Goal: Task Accomplishment & Management: Manage account settings

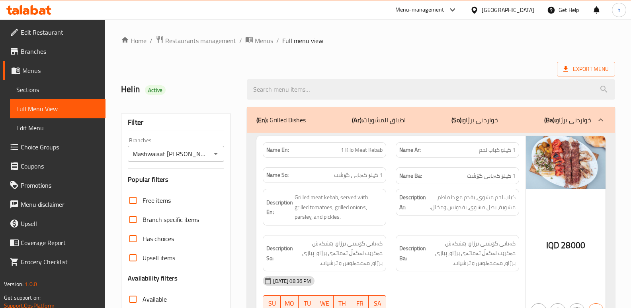
scroll to position [1956, 0]
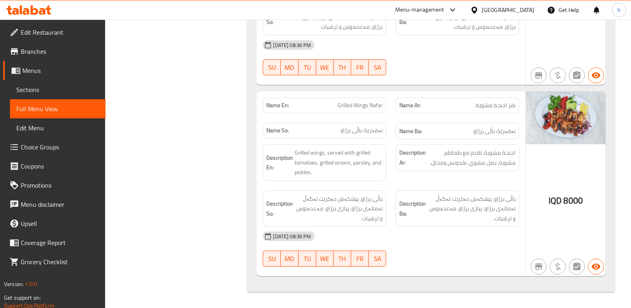
click at [41, 6] on icon at bounding box center [28, 10] width 45 height 10
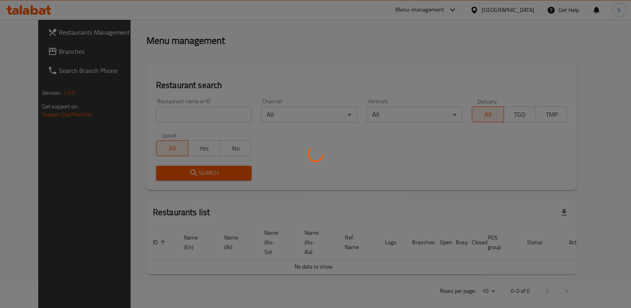
scroll to position [104, 0]
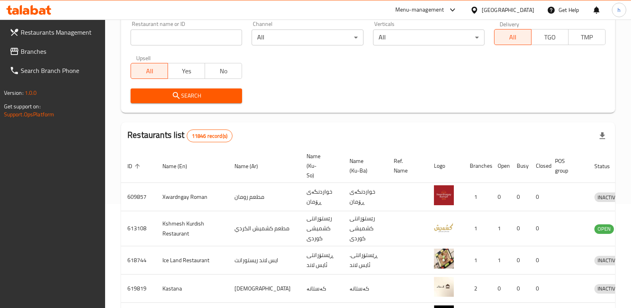
click at [43, 51] on span "Branches" at bounding box center [60, 52] width 78 height 10
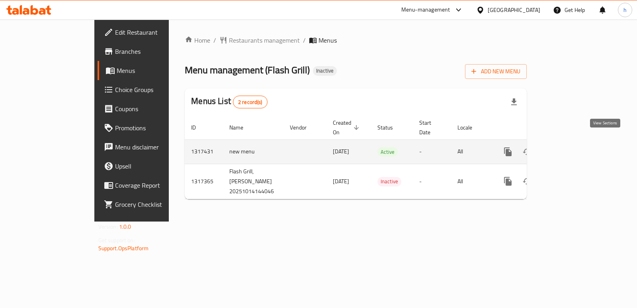
click at [570, 147] on icon "enhanced table" at bounding box center [565, 152] width 10 height 10
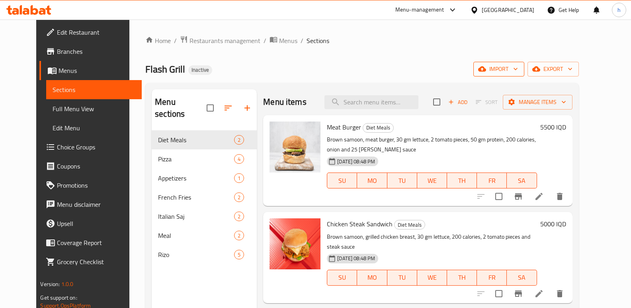
click at [518, 72] on span "import" at bounding box center [498, 69] width 38 height 10
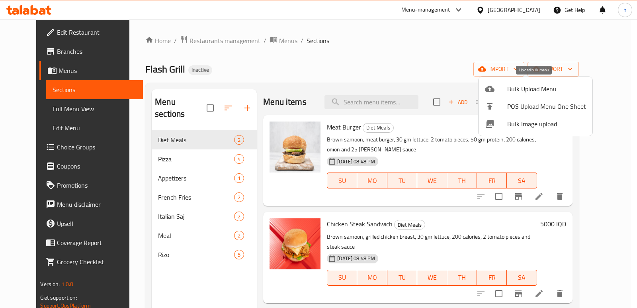
click at [520, 91] on span "Bulk Upload Menu" at bounding box center [546, 89] width 79 height 10
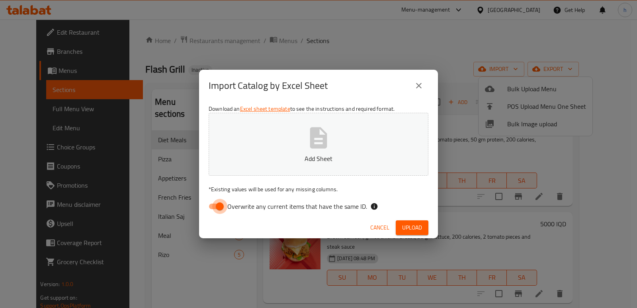
click at [218, 205] on input "Overwrite any current items that have the same ID." at bounding box center [219, 206] width 45 height 15
checkbox input "false"
click at [264, 155] on p "Add Sheet" at bounding box center [318, 159] width 195 height 10
click at [407, 224] on span "Upload" at bounding box center [412, 227] width 20 height 10
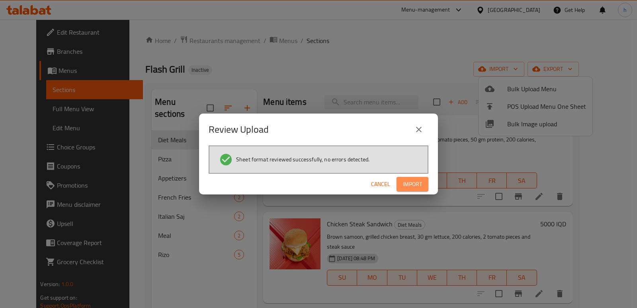
click at [405, 188] on span "Import" at bounding box center [412, 184] width 19 height 10
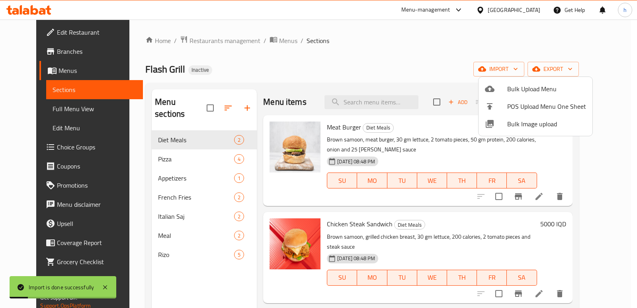
click at [193, 274] on div at bounding box center [318, 154] width 637 height 308
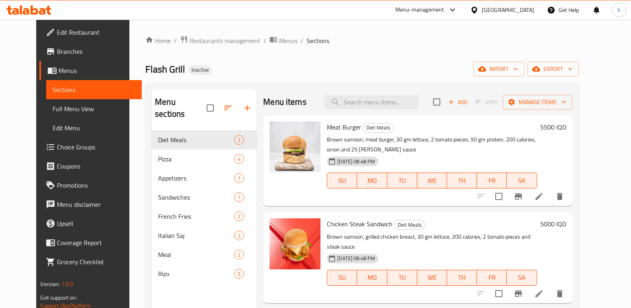
click at [269, 65] on div "Flash Grill Inactive import export" at bounding box center [361, 69] width 433 height 15
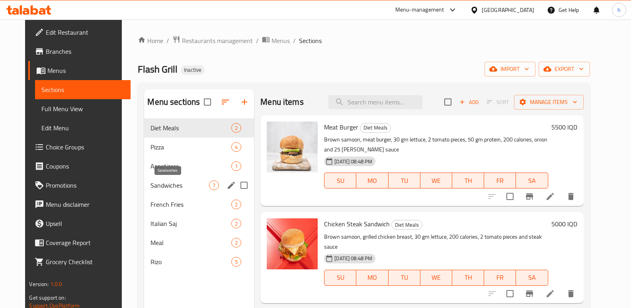
click at [158, 181] on span "Sandwiches" at bounding box center [179, 185] width 58 height 10
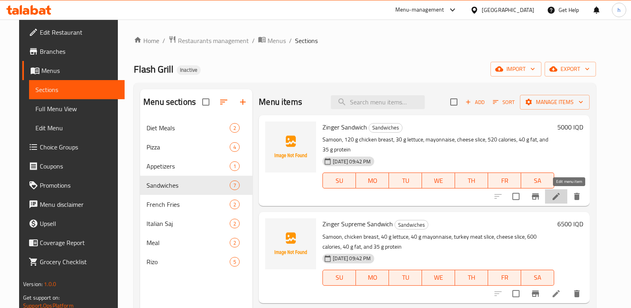
click at [561, 201] on icon at bounding box center [556, 196] width 10 height 10
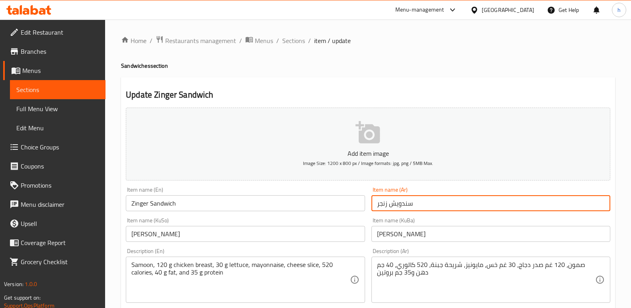
click at [402, 203] on input "سندويش زنجر" at bounding box center [490, 203] width 239 height 16
click at [90, 82] on link "Sections" at bounding box center [57, 89] width 95 height 19
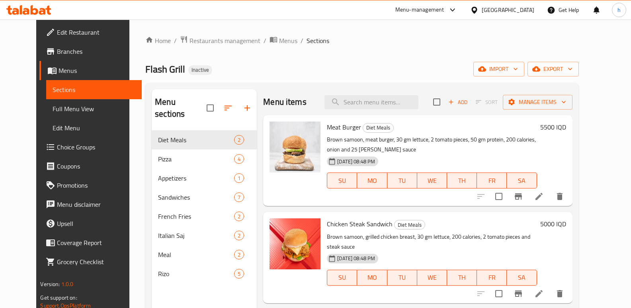
drag, startPoint x: 249, startPoint y: 51, endPoint x: 189, endPoint y: 167, distance: 130.3
click at [249, 51] on div "Home / Restaurants management / Menus / Sections Flash Grill Inactive import ex…" at bounding box center [361, 219] width 433 height 368
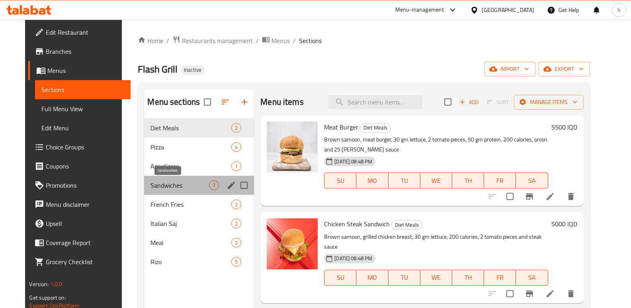
click at [154, 181] on span "Sandwiches" at bounding box center [179, 185] width 58 height 10
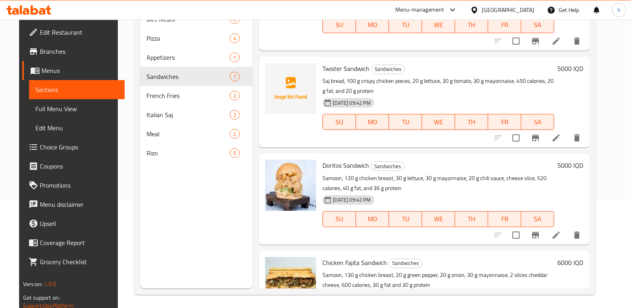
scroll to position [336, 0]
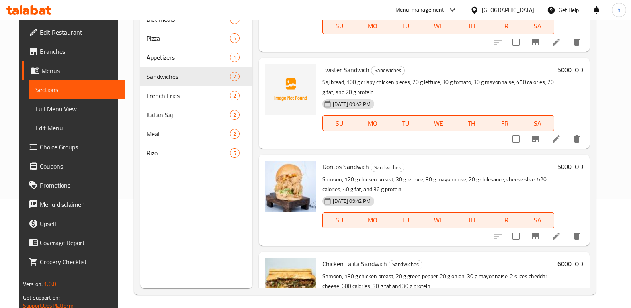
click at [331, 72] on span "Twister Sandwich" at bounding box center [345, 70] width 47 height 12
copy span "Twister"
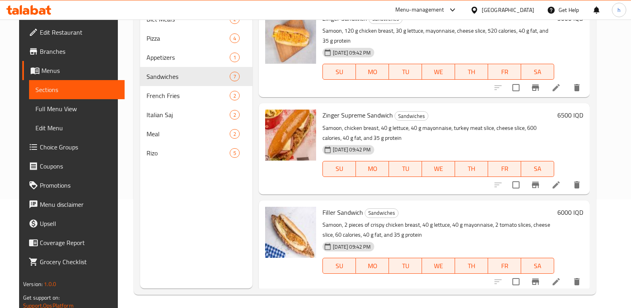
scroll to position [0, 0]
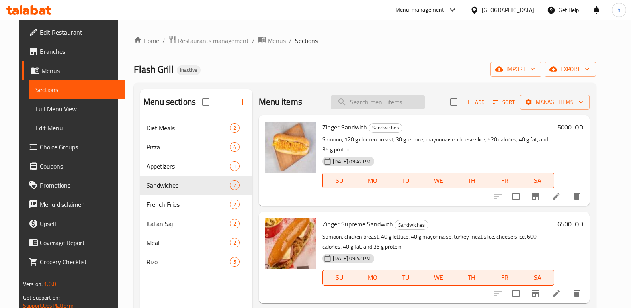
click at [381, 103] on input "search" at bounding box center [378, 102] width 94 height 14
paste input "Twister"
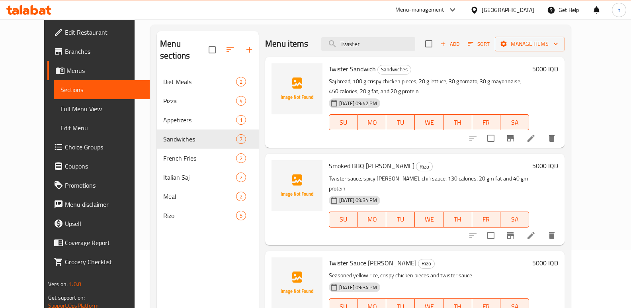
scroll to position [44, 0]
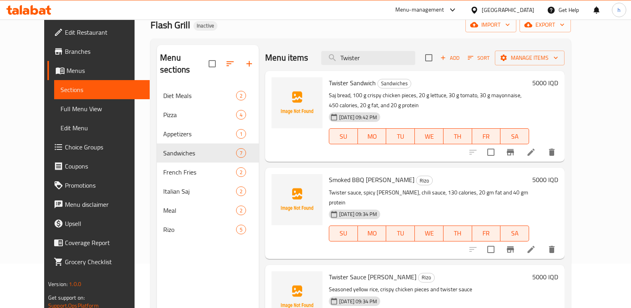
type input "Twister"
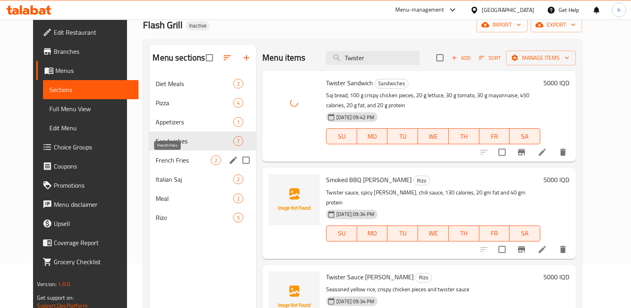
click at [171, 156] on span "French Fries" at bounding box center [183, 160] width 55 height 10
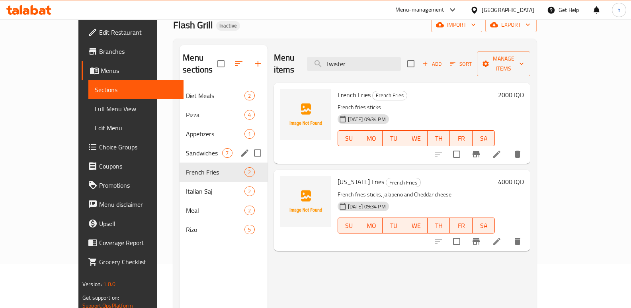
click at [179, 146] on div "Sandwiches 7" at bounding box center [223, 152] width 88 height 19
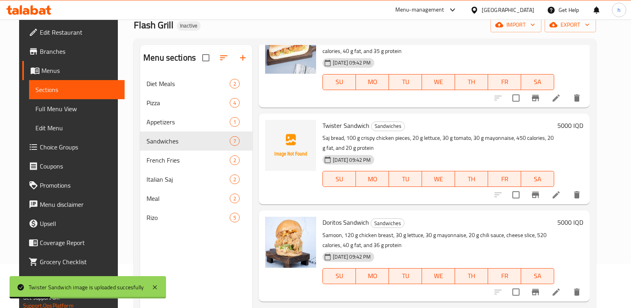
scroll to position [346, 0]
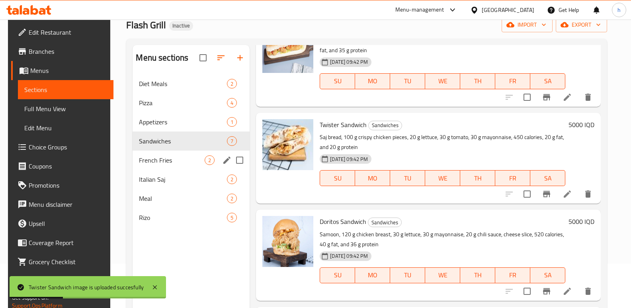
click at [175, 164] on span "French Fries" at bounding box center [172, 160] width 66 height 10
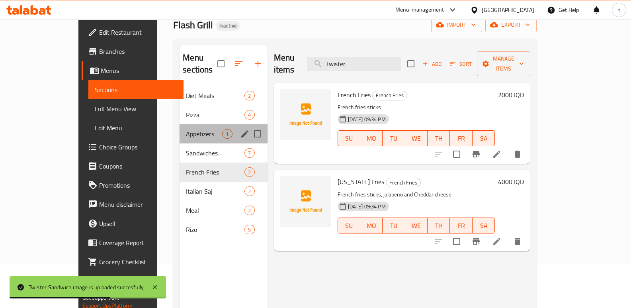
click at [179, 124] on div "Appetizers 1" at bounding box center [223, 133] width 88 height 19
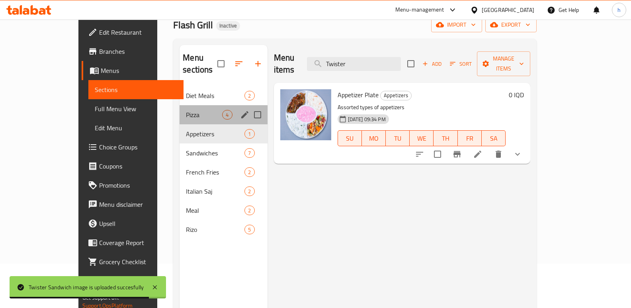
click at [179, 110] on div "Pizza 4" at bounding box center [223, 114] width 88 height 19
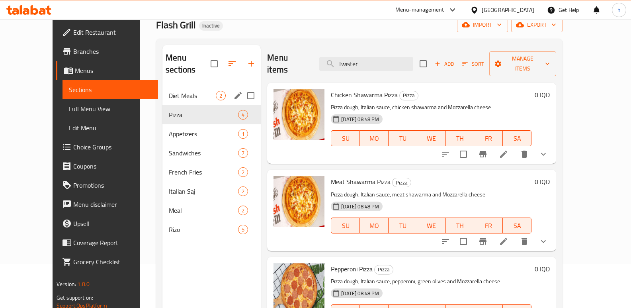
click at [169, 91] on span "Diet Meals" at bounding box center [192, 96] width 47 height 10
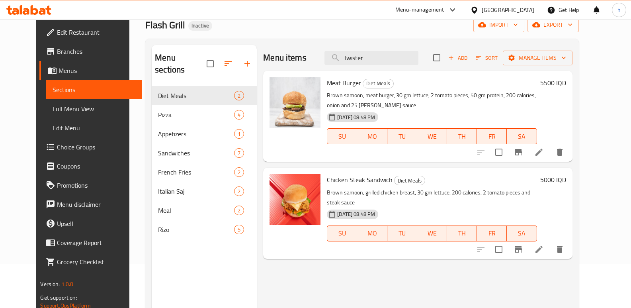
click at [63, 112] on span "Full Menu View" at bounding box center [94, 109] width 83 height 10
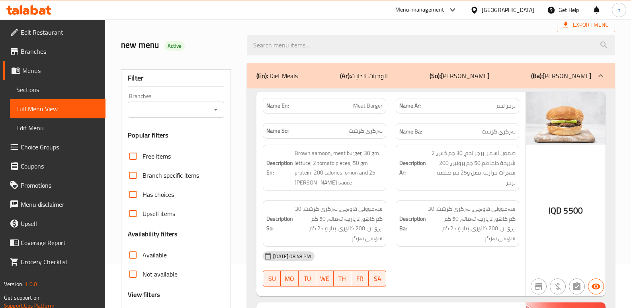
click at [184, 114] on input "Branches" at bounding box center [169, 109] width 78 height 11
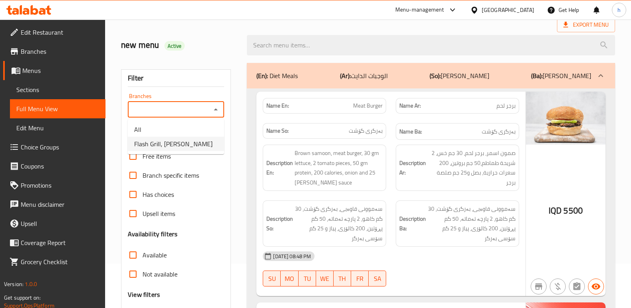
click at [182, 146] on span "Flash Grill, Al Mansur" at bounding box center [173, 144] width 78 height 10
type input "Flash Grill, Al Mansur"
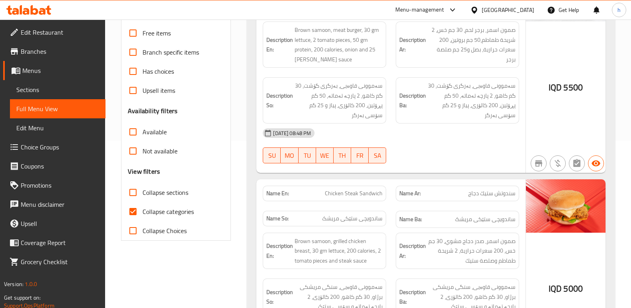
scroll to position [171, 0]
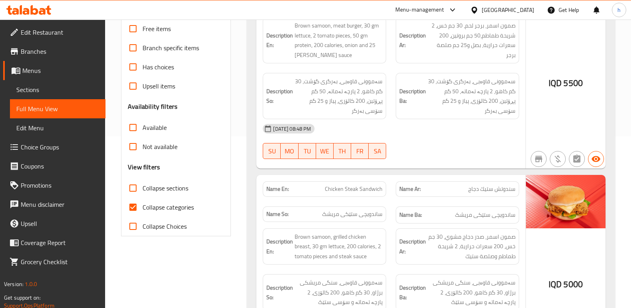
click at [130, 208] on input "Collapse categories" at bounding box center [132, 206] width 19 height 19
checkbox input "false"
click at [133, 191] on input "Collapse sections" at bounding box center [132, 187] width 19 height 19
checkbox input "true"
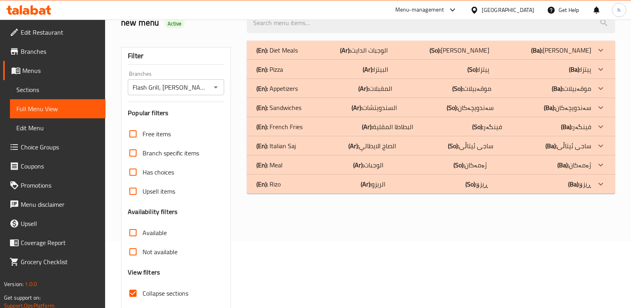
scroll to position [62, 0]
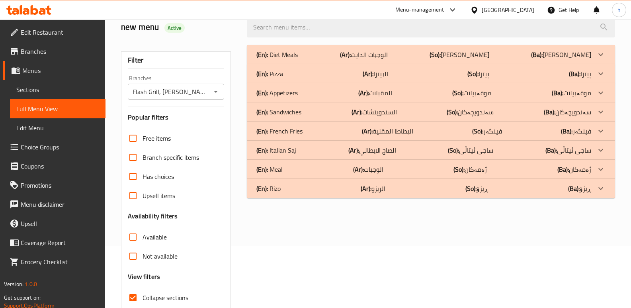
drag, startPoint x: 321, startPoint y: 113, endPoint x: 456, endPoint y: 140, distance: 137.0
click at [321, 113] on div "(En): Sandwiches (Ar): السندويتشات (So): سەندویچەکان (Ba): سەندویچەکان" at bounding box center [423, 112] width 335 height 10
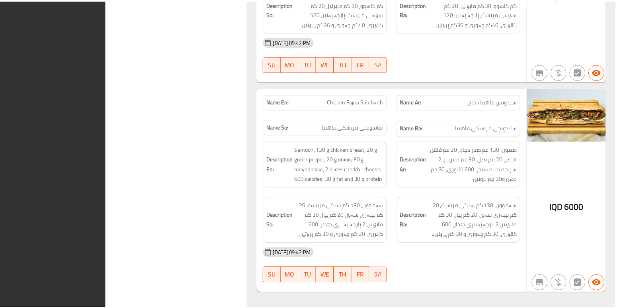
scroll to position [1455, 0]
